Goal: Transaction & Acquisition: Purchase product/service

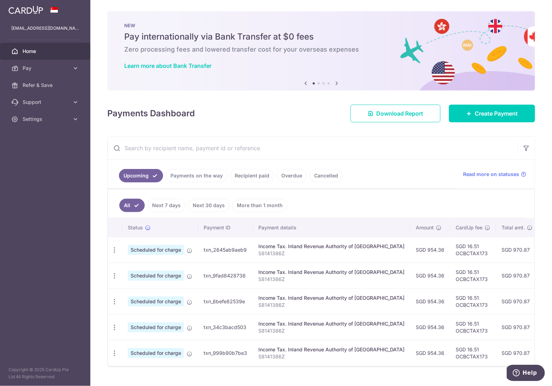
click at [231, 150] on input "text" at bounding box center [313, 148] width 410 height 23
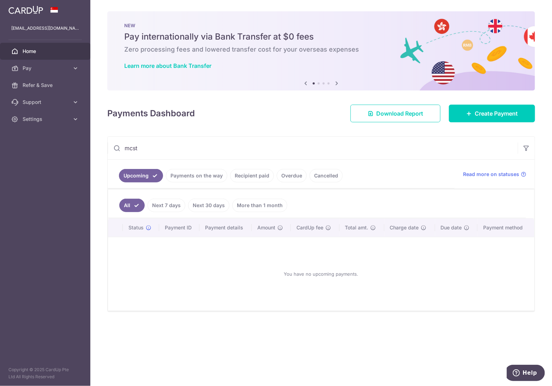
type input "mcst"
click at [266, 172] on link "Recipient paid" at bounding box center [252, 175] width 44 height 13
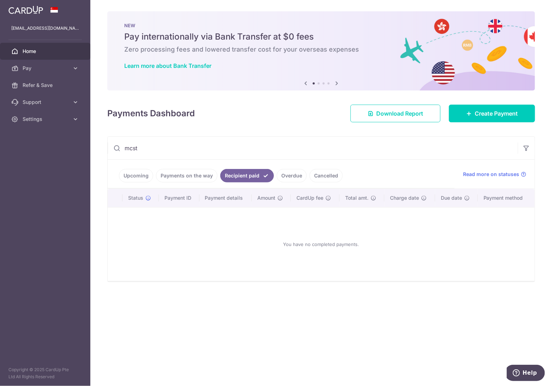
click at [139, 151] on input "mcst" at bounding box center [313, 148] width 410 height 23
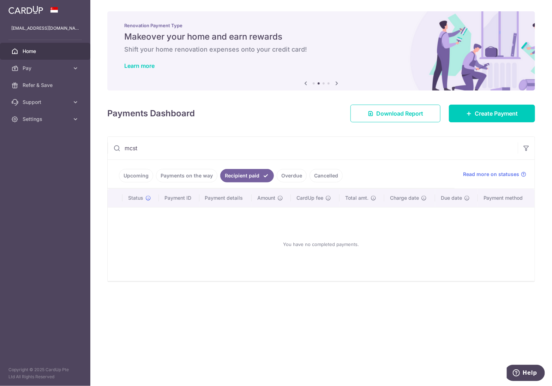
click at [231, 175] on link "Recipient paid" at bounding box center [247, 175] width 54 height 13
click at [30, 50] on span "Home" at bounding box center [46, 51] width 47 height 7
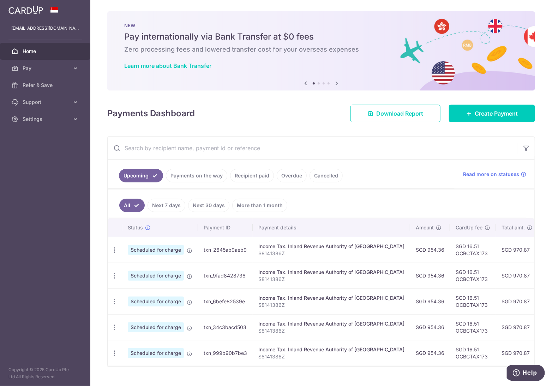
scroll to position [9, 0]
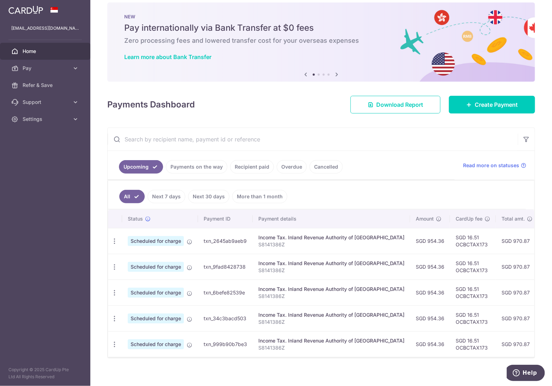
click at [266, 167] on link "Recipient paid" at bounding box center [252, 166] width 44 height 13
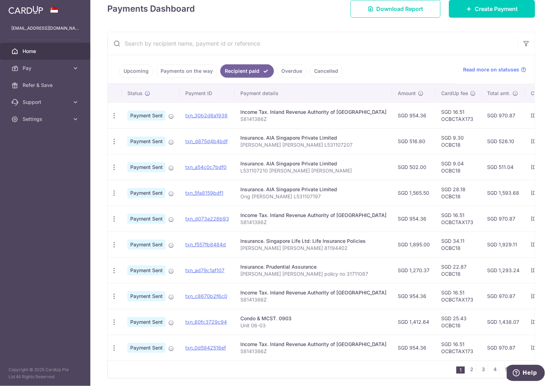
scroll to position [133, 0]
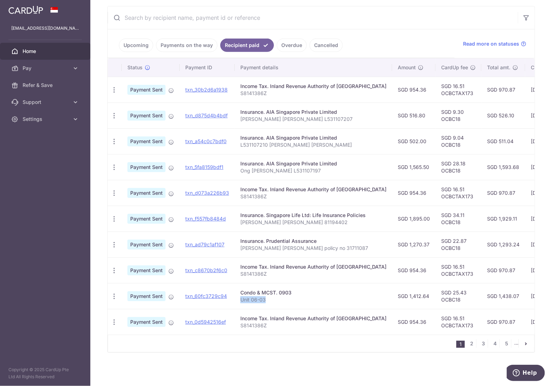
drag, startPoint x: 270, startPoint y: 296, endPoint x: 234, endPoint y: 295, distance: 35.7
click at [235, 295] on td "Condo & MCST. 0903 Unit 06-03" at bounding box center [313, 296] width 157 height 26
click at [392, 290] on td "SGD 1,412.64" at bounding box center [413, 296] width 43 height 26
drag, startPoint x: 27, startPoint y: 67, endPoint x: 15, endPoint y: 125, distance: 59.9
click at [10, 146] on aside "weijiang01@hotmail.com Home Pay Payments Recipients Cards Refer & Save Support …" at bounding box center [45, 193] width 90 height 386
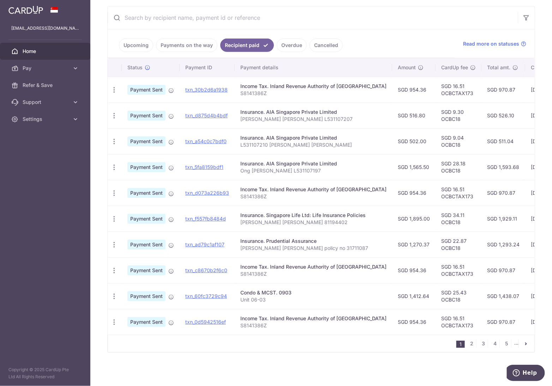
click at [395, 290] on td "SGD 1,412.64" at bounding box center [413, 296] width 43 height 26
copy td "1,412.64"
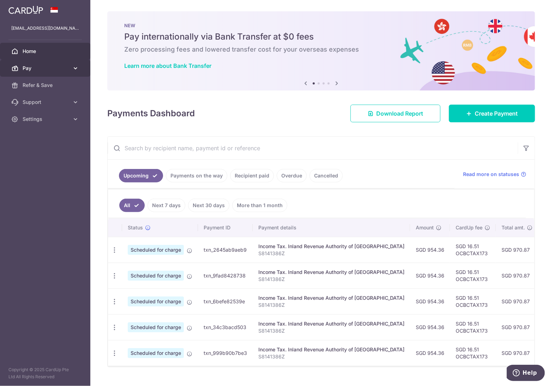
click at [38, 67] on span "Pay" at bounding box center [46, 68] width 47 height 7
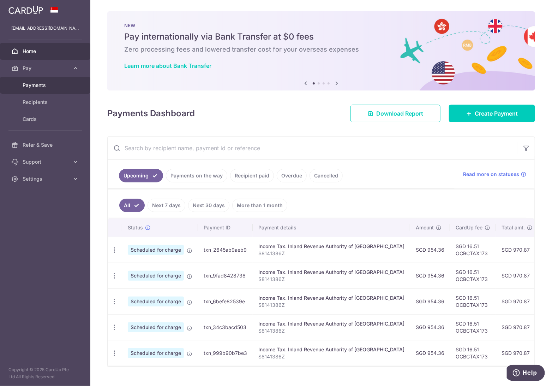
click at [47, 85] on span "Payments" at bounding box center [46, 85] width 47 height 7
click at [46, 68] on span "Pay" at bounding box center [46, 68] width 47 height 7
click at [47, 102] on span "Recipients" at bounding box center [46, 102] width 47 height 7
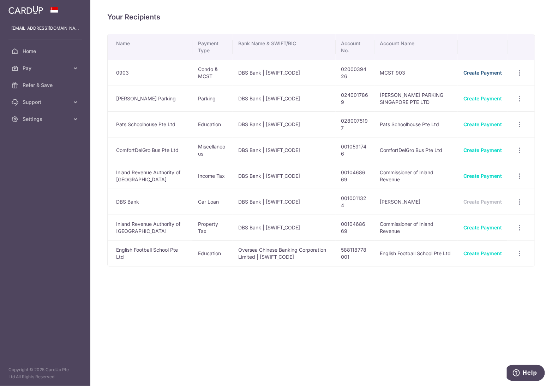
click at [477, 72] on link "Create Payment" at bounding box center [483, 73] width 38 height 6
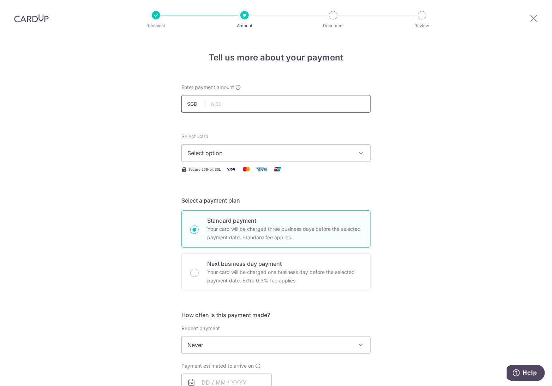
click at [239, 104] on input "text" at bounding box center [276, 104] width 189 height 18
paste input "1,412.64"
type input "1,412.64"
click at [251, 152] on span "Select option" at bounding box center [270, 153] width 165 height 8
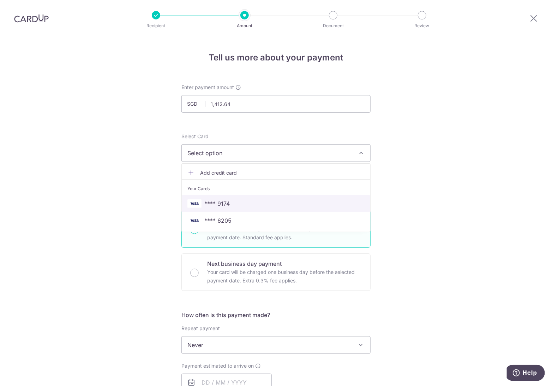
click at [249, 201] on span "**** 9174" at bounding box center [276, 203] width 177 height 8
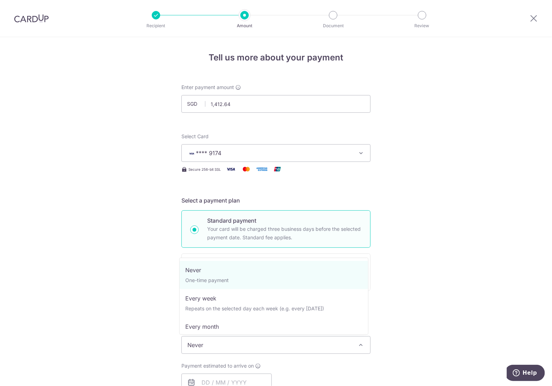
click at [235, 343] on span "Never" at bounding box center [276, 344] width 189 height 17
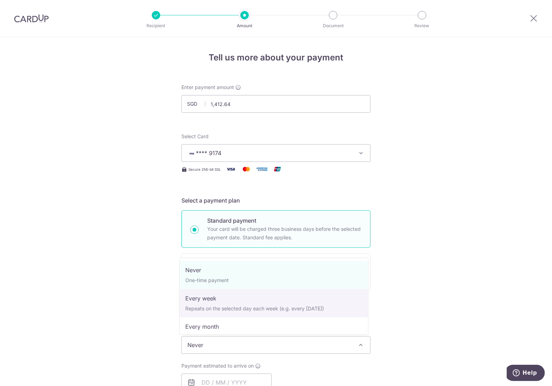
select select "2"
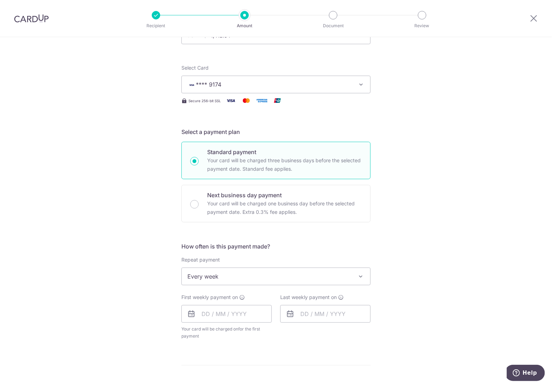
scroll to position [118, 0]
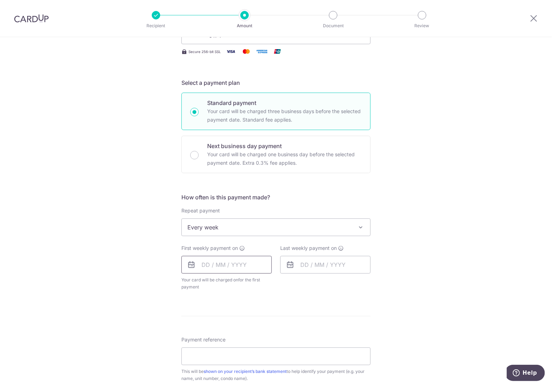
click at [237, 267] on input "text" at bounding box center [227, 265] width 90 height 18
click at [266, 329] on link "10" at bounding box center [266, 328] width 11 height 11
type input "[DATE]"
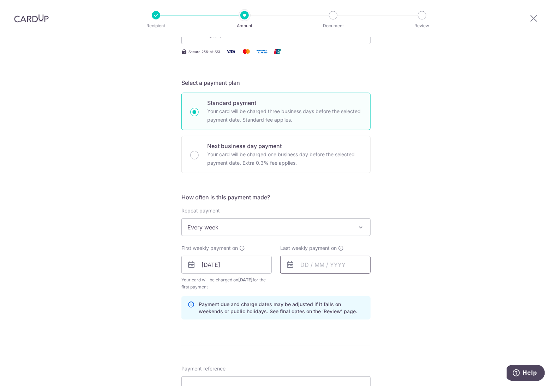
click at [301, 264] on input "text" at bounding box center [325, 265] width 90 height 18
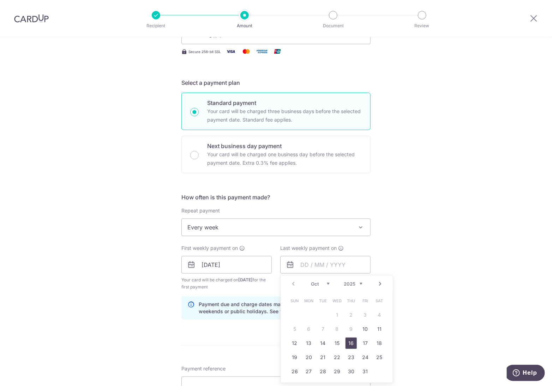
click at [350, 341] on link "16" at bounding box center [351, 342] width 11 height 11
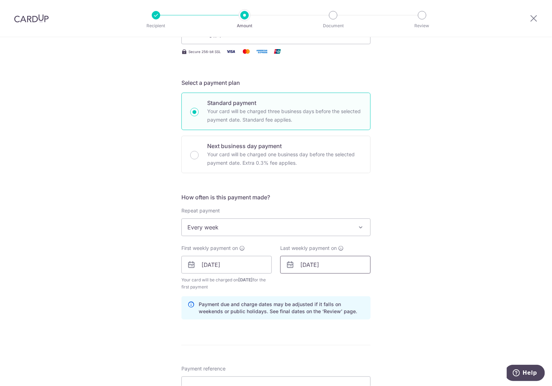
click at [328, 262] on input "16/10/2025" at bounding box center [325, 265] width 90 height 18
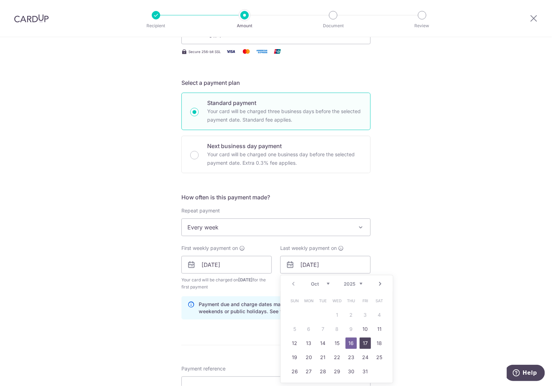
click at [363, 344] on link "17" at bounding box center [365, 342] width 11 height 11
type input "17/10/2025"
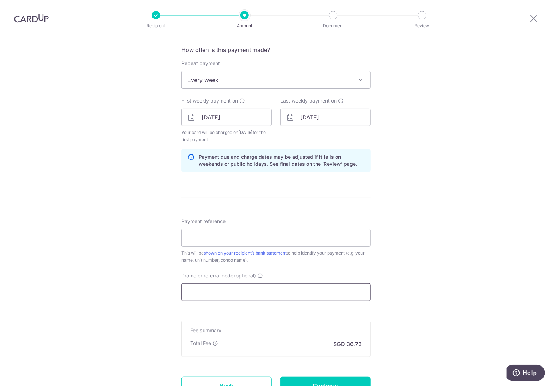
scroll to position [274, 0]
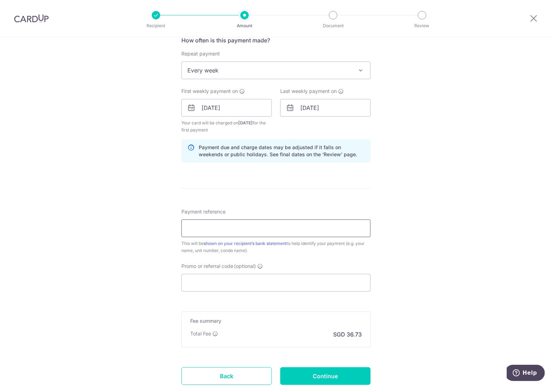
click at [219, 228] on input "Payment reference" at bounding box center [276, 228] width 189 height 18
type input "Blk 127 Unit 06-03"
click at [224, 280] on input "Promo or referral code (optional)" at bounding box center [276, 283] width 189 height 18
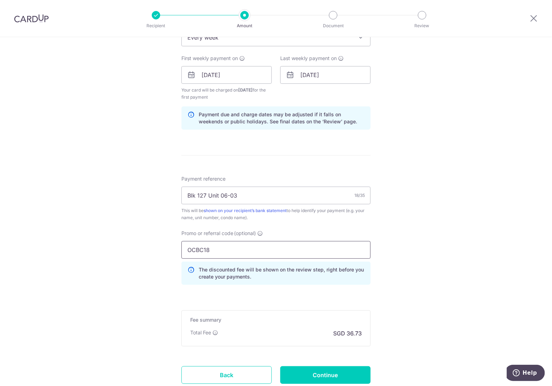
scroll to position [353, 0]
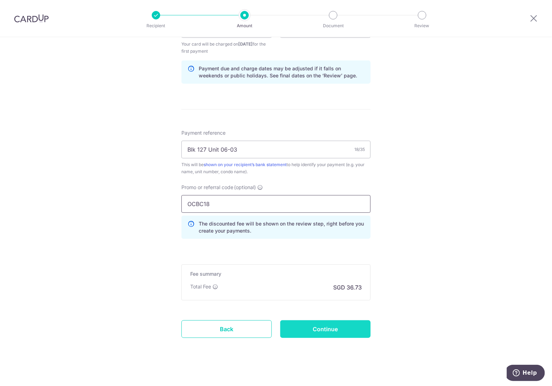
type input "OCBC18"
click at [308, 327] on input "Continue" at bounding box center [325, 329] width 90 height 18
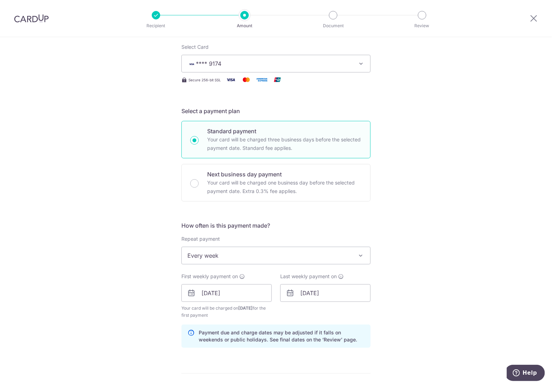
scroll to position [0, 0]
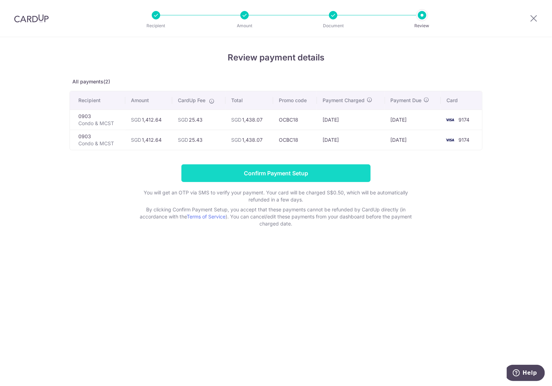
click at [267, 176] on input "Confirm Payment Setup" at bounding box center [276, 173] width 189 height 18
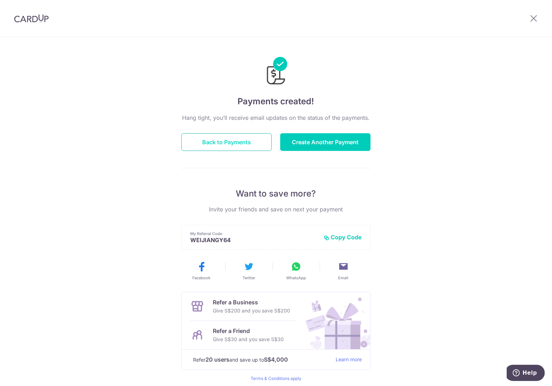
click at [222, 143] on button "Back to Payments" at bounding box center [227, 142] width 90 height 18
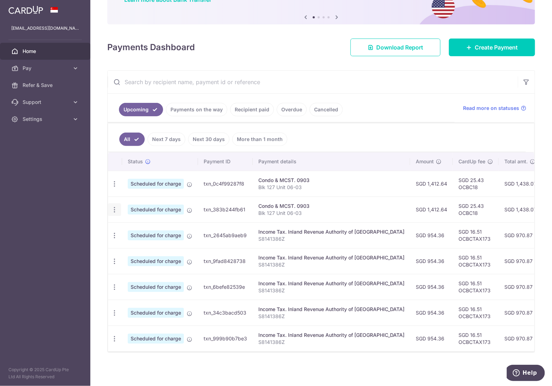
click at [113, 208] on icon "button" at bounding box center [114, 209] width 7 height 7
click at [137, 246] on span "Cancel payment" at bounding box center [152, 246] width 47 height 8
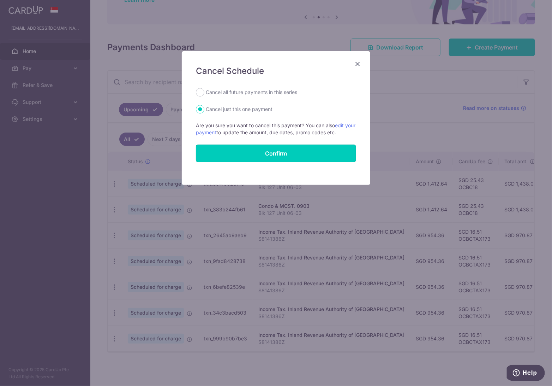
click at [243, 151] on button "Confirm" at bounding box center [276, 153] width 160 height 18
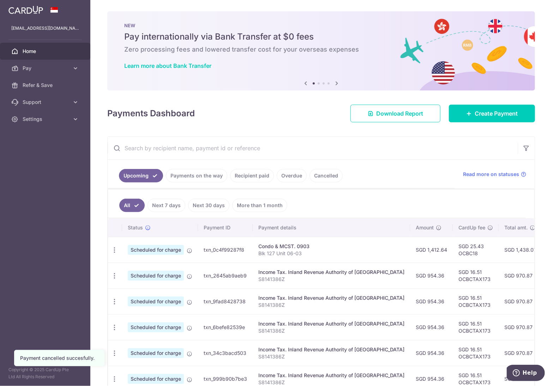
click at [420, 248] on td "SGD 1,412.64" at bounding box center [431, 250] width 43 height 26
click at [414, 248] on td "SGD 1,412.64" at bounding box center [431, 250] width 43 height 26
copy td "1,412.64"
